Goal: Communication & Community: Answer question/provide support

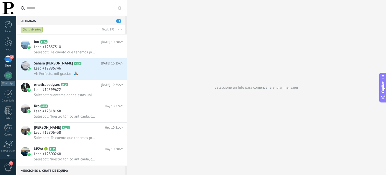
scroll to position [2272, 0]
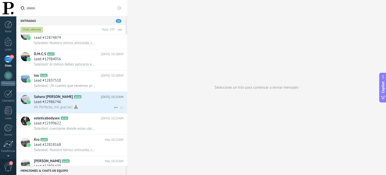
click at [86, 104] on div "Lead #12986746" at bounding box center [78, 101] width 89 height 5
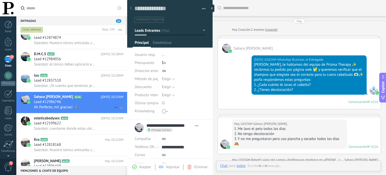
scroll to position [175, 0]
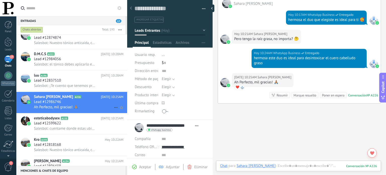
click at [115, 110] on icon at bounding box center [116, 107] width 6 height 6
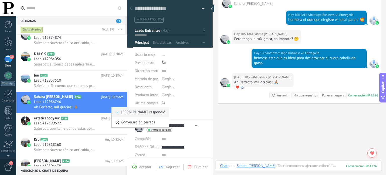
click at [128, 111] on span "[PERSON_NAME] respondió" at bounding box center [143, 112] width 44 height 10
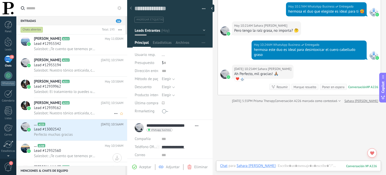
scroll to position [2008, 0]
click at [113, 138] on icon at bounding box center [116, 135] width 6 height 6
click at [92, 137] on div at bounding box center [193, 87] width 386 height 175
click at [95, 136] on div "Perfecto muchas gracias" at bounding box center [78, 134] width 89 height 5
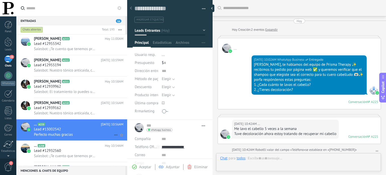
scroll to position [175, 0]
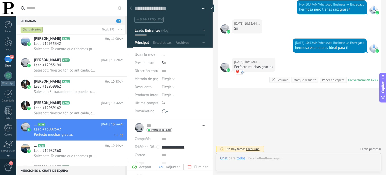
click at [115, 137] on icon at bounding box center [116, 135] width 6 height 6
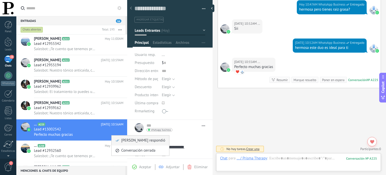
click at [123, 140] on span "[PERSON_NAME] respondió" at bounding box center [143, 140] width 44 height 10
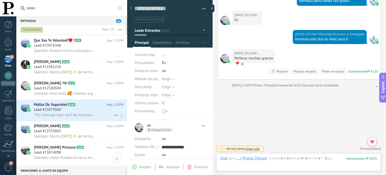
scroll to position [1144, 0]
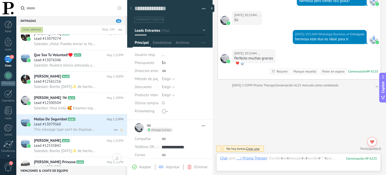
click at [89, 131] on span "This message type can’t be displayed because it’s not supported yet." at bounding box center [65, 129] width 62 height 5
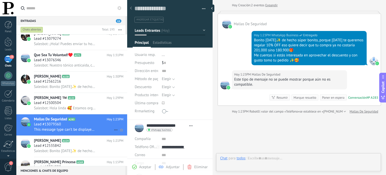
scroll to position [7, 0]
click at [91, 110] on span "Salesbot: Hola linda 🥰 Estamos organizando la ruta de envíos para esta semana y…" at bounding box center [65, 107] width 62 height 5
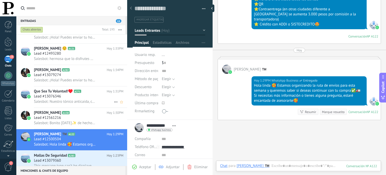
scroll to position [1118, 0]
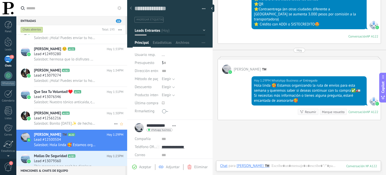
click at [89, 121] on div "Lead #12561216" at bounding box center [78, 118] width 89 height 5
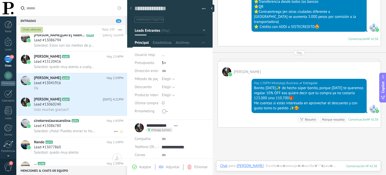
scroll to position [997, 0]
click at [84, 105] on div "Lead #13060240" at bounding box center [78, 104] width 89 height 5
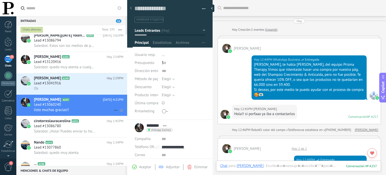
scroll to position [358, 0]
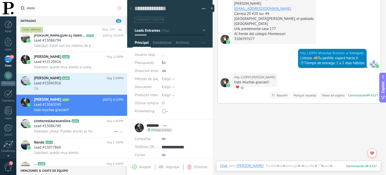
click at [107, 122] on span "Hoy 1:45PM" at bounding box center [115, 120] width 17 height 5
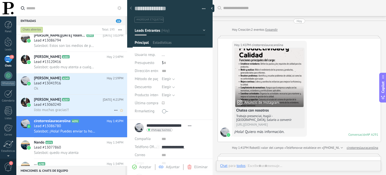
scroll to position [7, 0]
click at [102, 111] on div "listo muchas gracias!!" at bounding box center [78, 109] width 89 height 5
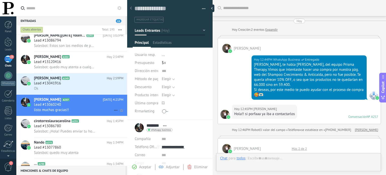
click at [113, 112] on icon at bounding box center [116, 110] width 6 height 6
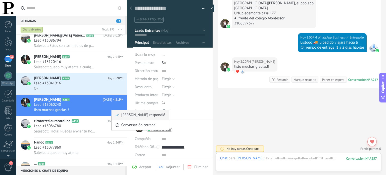
click at [123, 116] on span "[PERSON_NAME] respondió" at bounding box center [143, 115] width 44 height 10
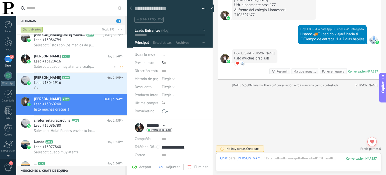
scroll to position [960, 0]
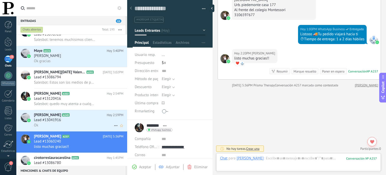
click at [90, 122] on div "Lead #13041916" at bounding box center [78, 119] width 89 height 5
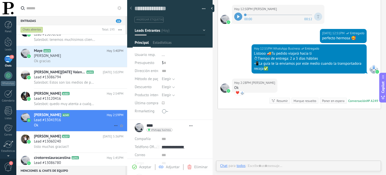
scroll to position [7, 0]
click at [114, 127] on icon at bounding box center [116, 125] width 6 height 6
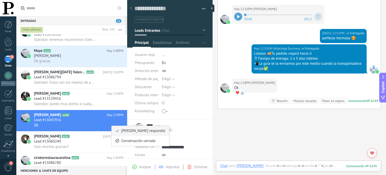
click at [127, 127] on span "[PERSON_NAME] respondió" at bounding box center [143, 131] width 44 height 10
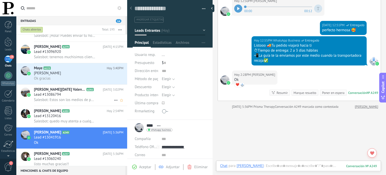
scroll to position [917, 0]
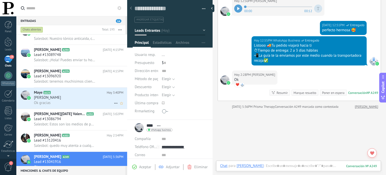
click at [86, 100] on div "[PERSON_NAME]" at bounding box center [78, 97] width 89 height 5
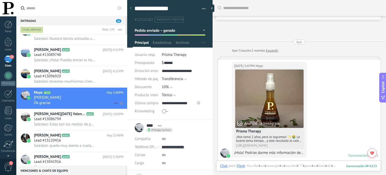
scroll to position [697, 0]
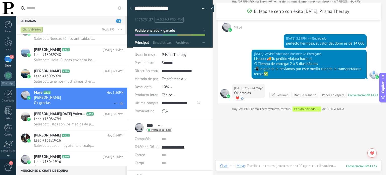
click at [115, 104] on icon at bounding box center [116, 103] width 6 height 6
click at [117, 106] on icon at bounding box center [118, 108] width 4 height 4
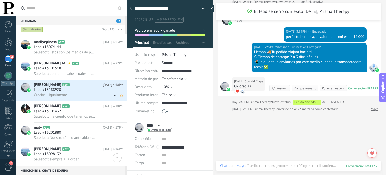
scroll to position [751, 0]
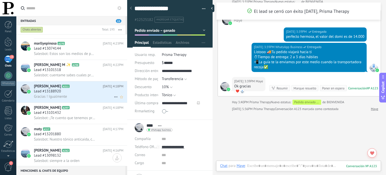
click at [83, 99] on div "Gracias ! Igualmente" at bounding box center [78, 96] width 89 height 5
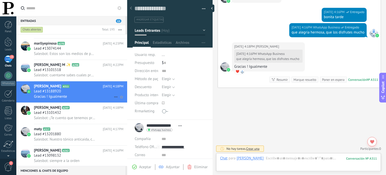
click at [114, 97] on use at bounding box center [115, 96] width 3 height 1
click at [124, 103] on span "[PERSON_NAME] respondió" at bounding box center [143, 101] width 44 height 10
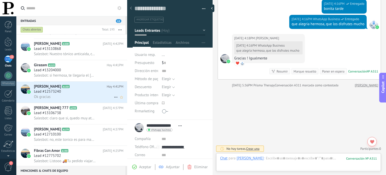
scroll to position [617, 0]
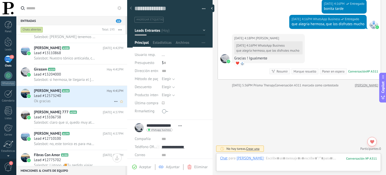
click at [83, 101] on div "Ok gracias" at bounding box center [78, 100] width 89 height 5
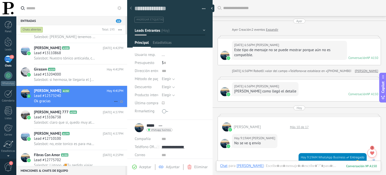
scroll to position [7, 0]
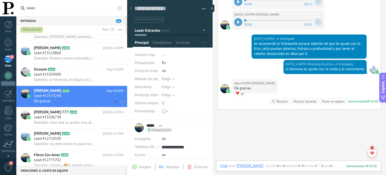
click at [114, 104] on icon at bounding box center [116, 101] width 6 height 6
click at [125, 107] on span "[PERSON_NAME] respondió" at bounding box center [143, 106] width 44 height 10
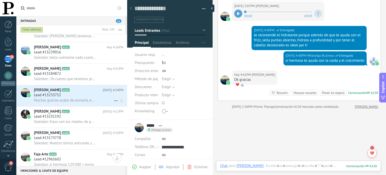
click at [93, 97] on div "Lead #13233752" at bounding box center [78, 94] width 89 height 5
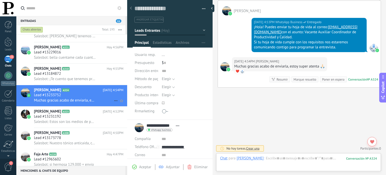
click at [114, 103] on icon at bounding box center [116, 100] width 6 height 6
click at [101, 95] on div at bounding box center [193, 87] width 386 height 175
click at [114, 101] on use at bounding box center [115, 100] width 3 height 1
click at [121, 104] on div "[PERSON_NAME] respondió" at bounding box center [140, 105] width 50 height 10
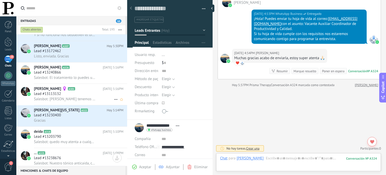
scroll to position [143, 0]
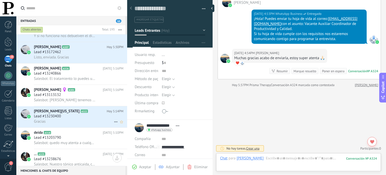
click at [82, 116] on div "Lead #13230400" at bounding box center [78, 116] width 89 height 5
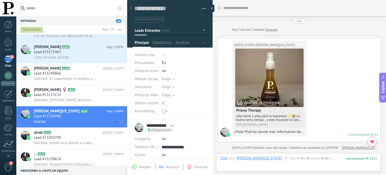
scroll to position [262, 0]
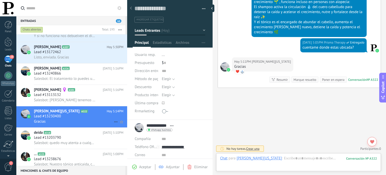
click at [115, 125] on icon at bounding box center [116, 122] width 6 height 6
click at [117, 126] on icon at bounding box center [118, 127] width 4 height 4
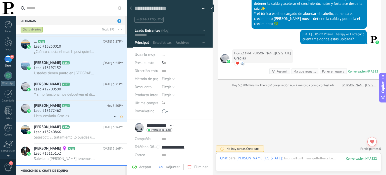
scroll to position [80, 0]
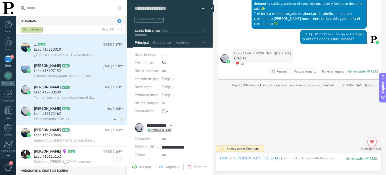
click at [78, 119] on div "Listo, enviada. Gracias" at bounding box center [78, 118] width 89 height 5
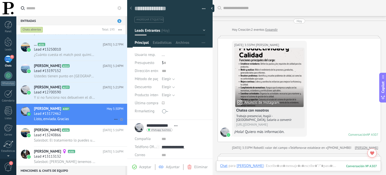
scroll to position [155, 0]
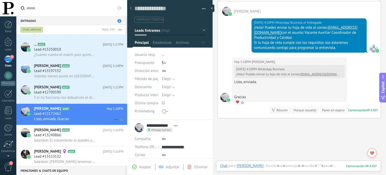
click at [114, 121] on icon at bounding box center [116, 119] width 6 height 6
click at [104, 118] on div at bounding box center [193, 87] width 386 height 175
click at [114, 120] on use at bounding box center [115, 119] width 3 height 1
click at [122, 124] on span "[PERSON_NAME] respondió" at bounding box center [143, 124] width 44 height 10
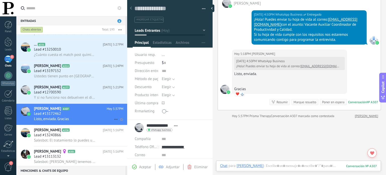
scroll to position [46, 0]
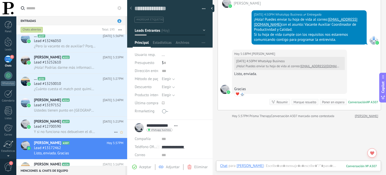
click at [98, 129] on div "Lead #12700590" at bounding box center [78, 126] width 89 height 5
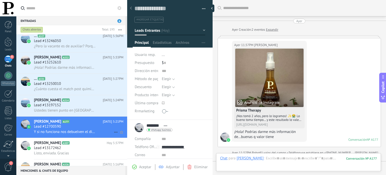
scroll to position [230, 0]
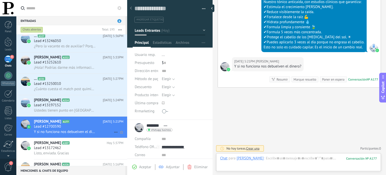
click at [114, 134] on icon at bounding box center [116, 132] width 6 height 6
click at [97, 148] on div at bounding box center [193, 87] width 386 height 175
click at [94, 148] on div "Lead #13172462" at bounding box center [78, 147] width 89 height 5
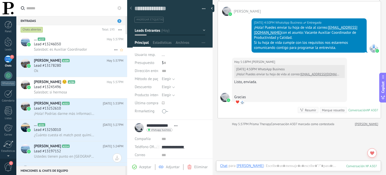
click at [94, 49] on div "Salesbot: es Auxiliar Coordinador" at bounding box center [78, 49] width 89 height 5
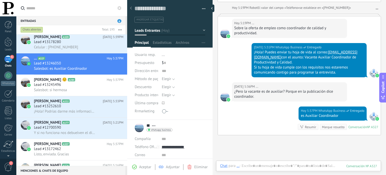
scroll to position [66, 0]
click at [324, 116] on div "es Auxiliar Coordinador" at bounding box center [333, 115] width 64 height 5
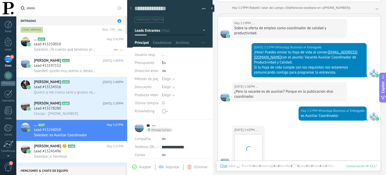
scroll to position [177, 0]
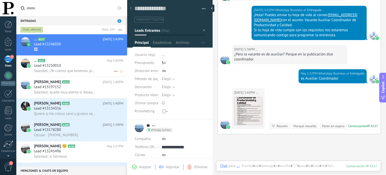
click at [74, 68] on div "Lead #13250010" at bounding box center [78, 65] width 89 height 5
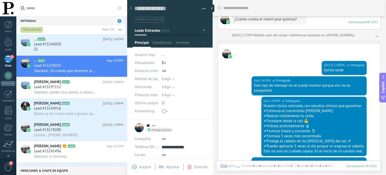
scroll to position [112, 0]
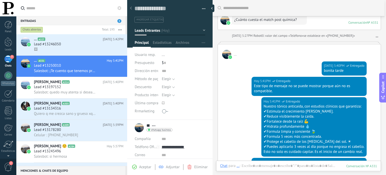
click at [236, 54] on span "..." at bounding box center [235, 54] width 3 height 5
click at [235, 54] on span "..." at bounding box center [235, 54] width 3 height 5
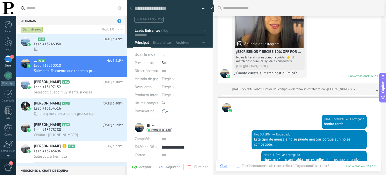
scroll to position [70, 0]
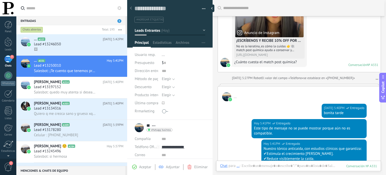
click at [375, 77] on link "..." at bounding box center [376, 77] width 3 height 5
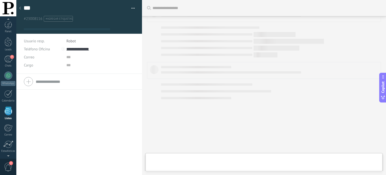
scroll to position [31, 0]
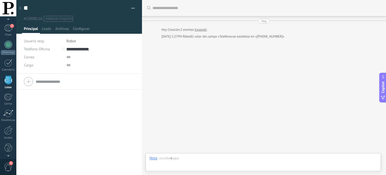
click at [202, 31] on link "Expandir" at bounding box center [201, 29] width 12 height 5
click at [22, 8] on div at bounding box center [20, 9] width 7 height 10
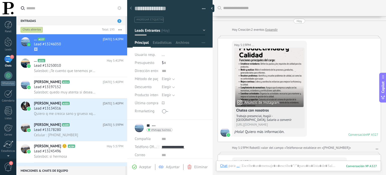
scroll to position [200, 0]
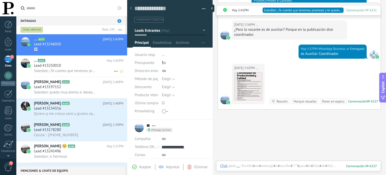
click at [80, 67] on div "Lead #13250010" at bounding box center [78, 65] width 89 height 5
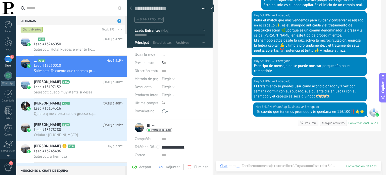
scroll to position [255, 0]
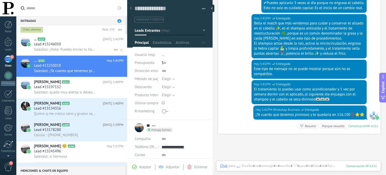
click at [71, 52] on div "... A327 [DATE] 5:42PM Lead #13246050 Salesbot: ¡Hola! Puedes enviar tu hoja de…" at bounding box center [80, 44] width 93 height 21
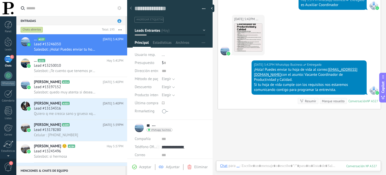
scroll to position [271, 0]
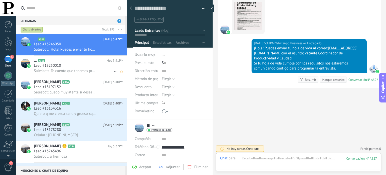
click at [56, 70] on span "Salesbot: ¡Te cuento que tenemos promooo y te quedaría en 116.100‼️⭐⭐" at bounding box center [65, 70] width 62 height 5
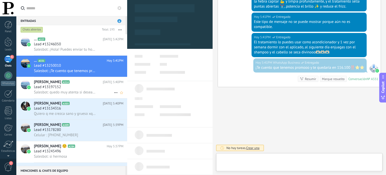
scroll to position [7, 0]
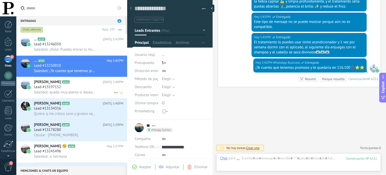
click at [65, 91] on span "Salesbot: quedo muy atenta si deseas hacer el pedido?" at bounding box center [65, 92] width 62 height 5
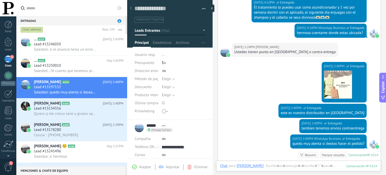
scroll to position [160, 0]
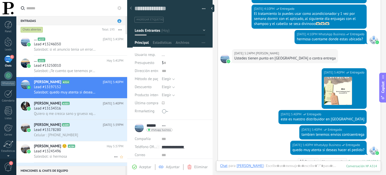
click at [59, 146] on span "[PERSON_NAME] ☺️" at bounding box center [50, 145] width 33 height 5
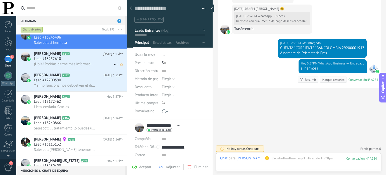
scroll to position [115, 0]
click at [84, 102] on div "Lead #13172462" at bounding box center [78, 101] width 89 height 5
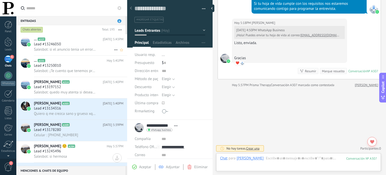
click at [77, 45] on div "Lead #13246050" at bounding box center [78, 44] width 89 height 5
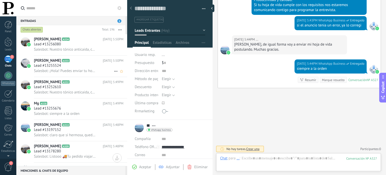
click at [93, 67] on div "Lead #13255524" at bounding box center [78, 65] width 89 height 5
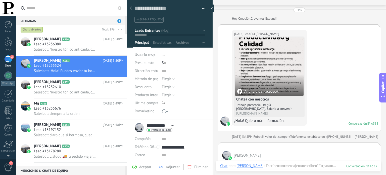
scroll to position [11, 0]
click at [91, 92] on span "Salesbot: Nuestro tónico anticaida, con estudios clínicos que garantiza: ✔Estim…" at bounding box center [65, 92] width 62 height 5
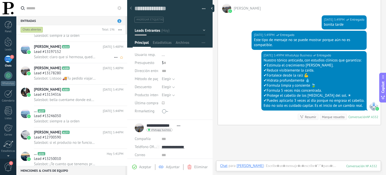
scroll to position [90, 0]
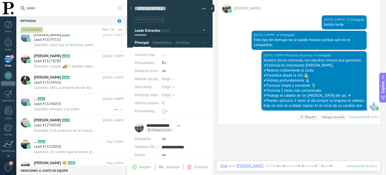
click at [82, 105] on div "Lead #13246050" at bounding box center [78, 103] width 89 height 5
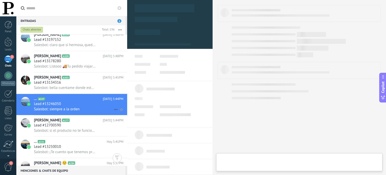
type textarea "**********"
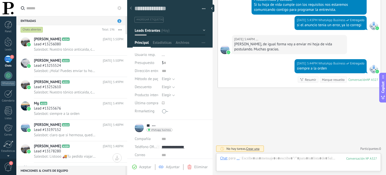
click at [6, 61] on div "2" at bounding box center [8, 58] width 8 height 7
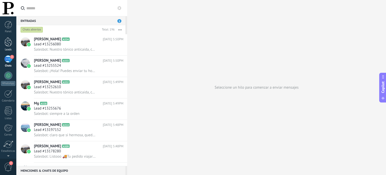
click at [7, 38] on div at bounding box center [9, 41] width 8 height 9
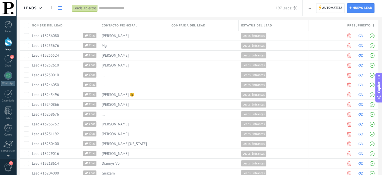
click at [48, 2] on div "Leads" at bounding box center [41, 8] width 50 height 16
click at [52, 7] on icon at bounding box center [52, 8] width 4 height 4
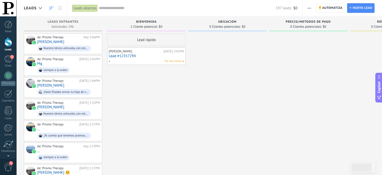
click at [92, 8] on div "Leads abiertos" at bounding box center [85, 8] width 26 height 7
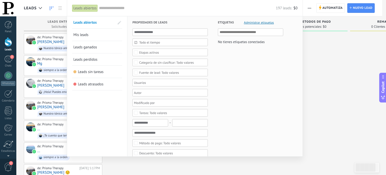
click at [349, 71] on div at bounding box center [193, 87] width 386 height 175
